Goal: Information Seeking & Learning: Learn about a topic

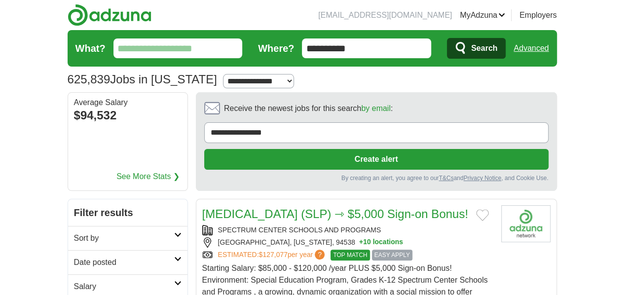
click at [114, 53] on input "What?" at bounding box center [178, 49] width 129 height 20
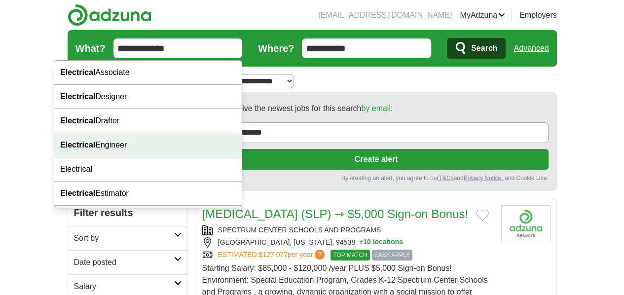
click at [118, 149] on div "Electrical Engineer" at bounding box center [148, 145] width 188 height 24
type input "**********"
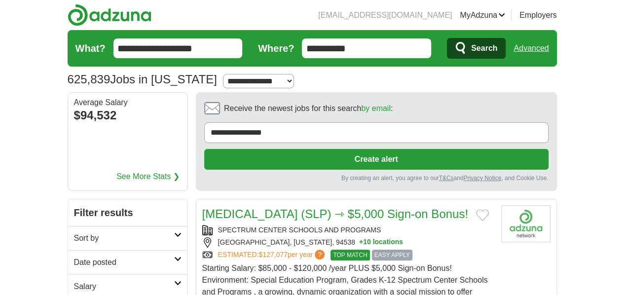
click at [467, 47] on icon "submit" at bounding box center [462, 48] width 12 height 14
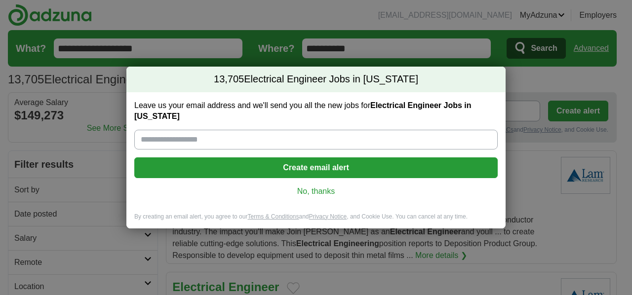
click at [307, 193] on link "No, thanks" at bounding box center [315, 191] width 347 height 11
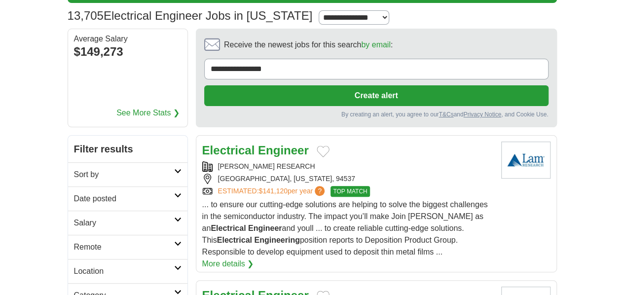
scroll to position [69, 0]
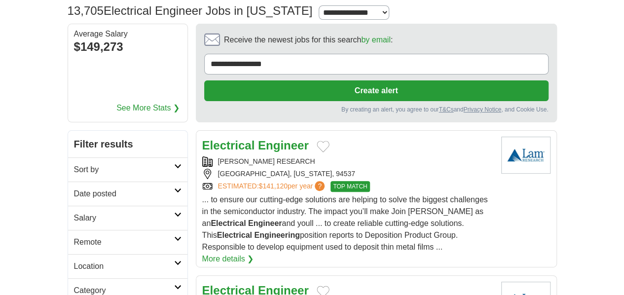
click at [239, 156] on div "[PERSON_NAME] RESEARCH" at bounding box center [347, 161] width 291 height 10
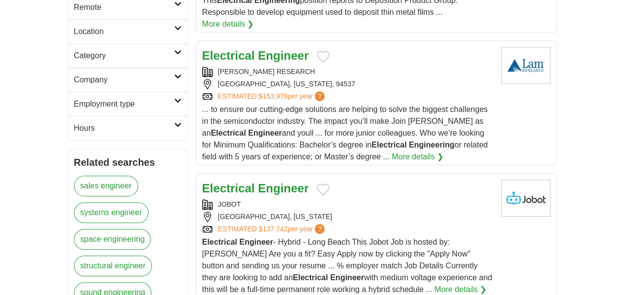
scroll to position [304, 0]
click at [258, 181] on strong "Engineer" at bounding box center [283, 187] width 51 height 13
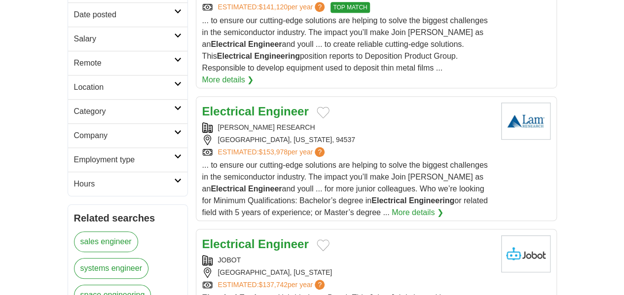
scroll to position [269, 0]
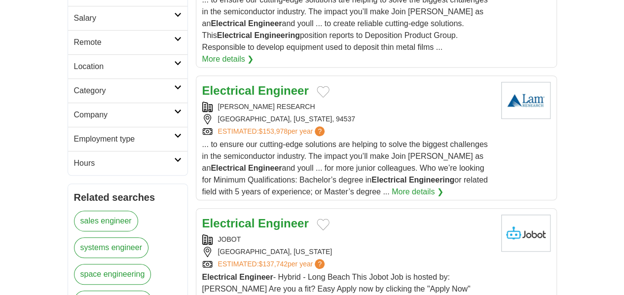
click at [335, 234] on div "JOBOT" at bounding box center [347, 239] width 291 height 10
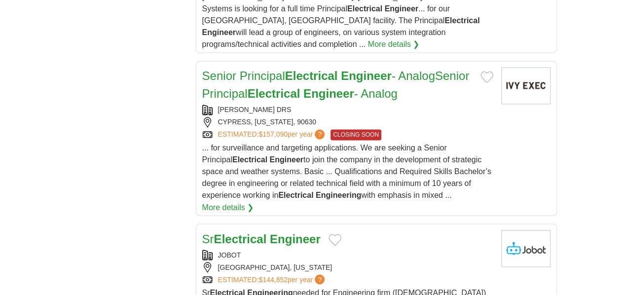
scroll to position [749, 0]
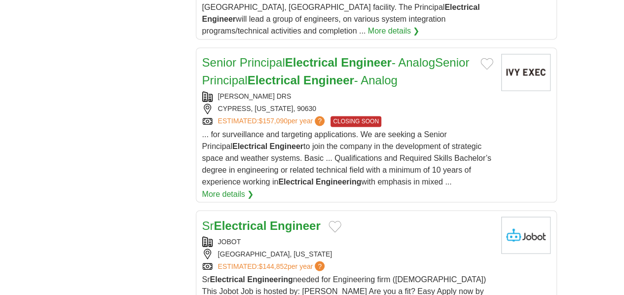
drag, startPoint x: 360, startPoint y: 238, endPoint x: 458, endPoint y: 220, distance: 99.5
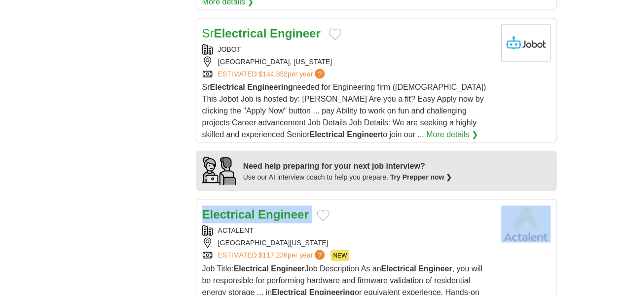
scroll to position [953, 0]
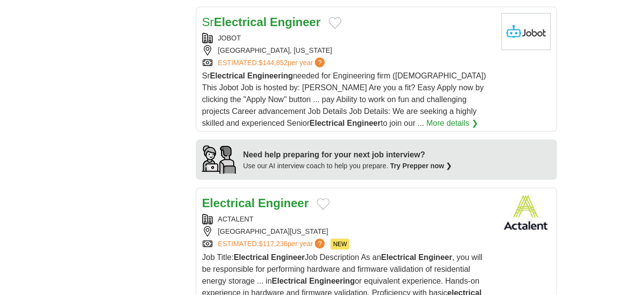
click at [408, 252] on div "Job Title: Electrical Engineer Job Description As an Electrical Engineer , you …" at bounding box center [347, 281] width 291 height 59
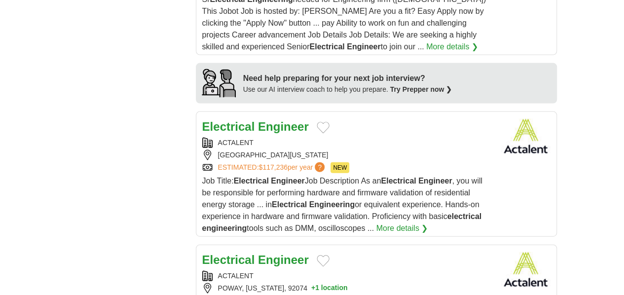
scroll to position [1031, 0]
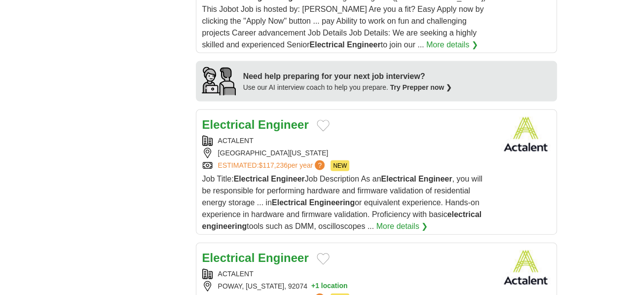
click at [386, 294] on div "ESTIMATED: $107,079 per year ? NEW" at bounding box center [347, 299] width 291 height 11
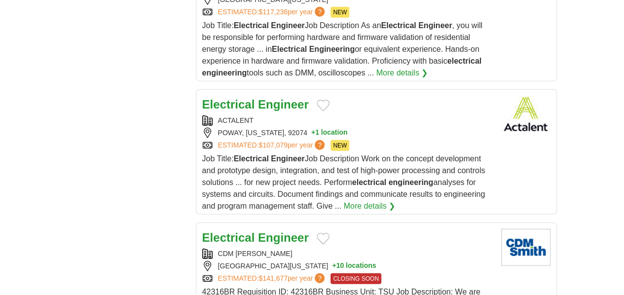
scroll to position [1185, 0]
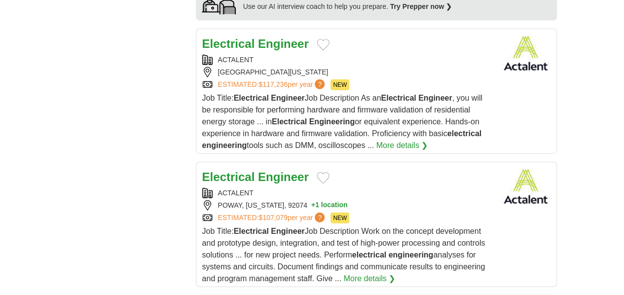
scroll to position [1111, 0]
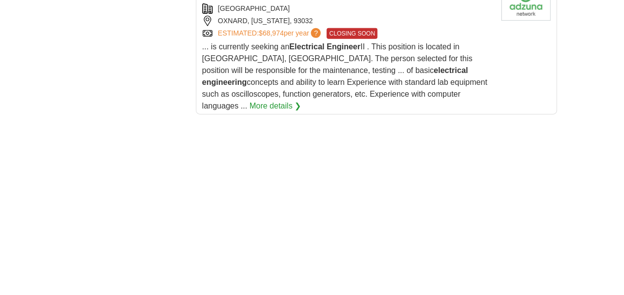
scroll to position [1595, 0]
